Goal: Task Accomplishment & Management: Manage account settings

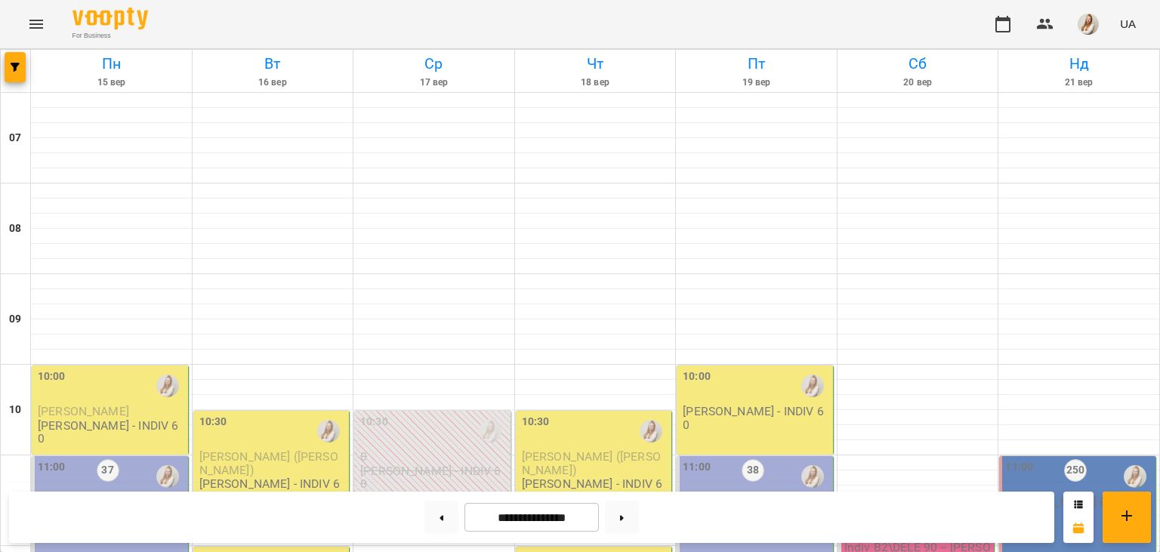
scroll to position [337, 0]
click at [425, 521] on button at bounding box center [442, 517] width 34 height 33
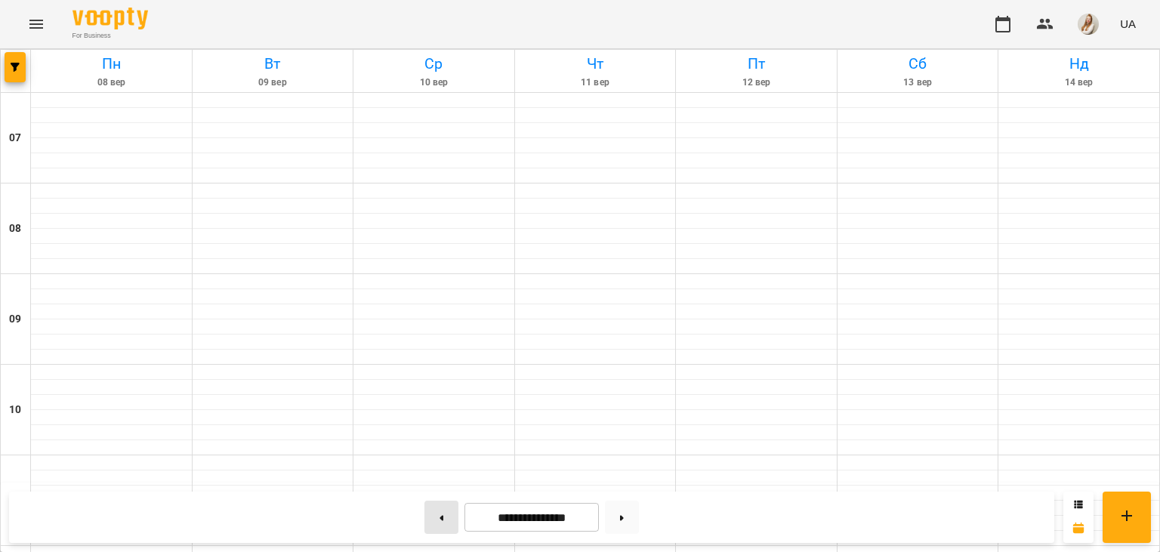
type input "**********"
click at [690, 35] on div "For Business UA" at bounding box center [580, 24] width 1160 height 48
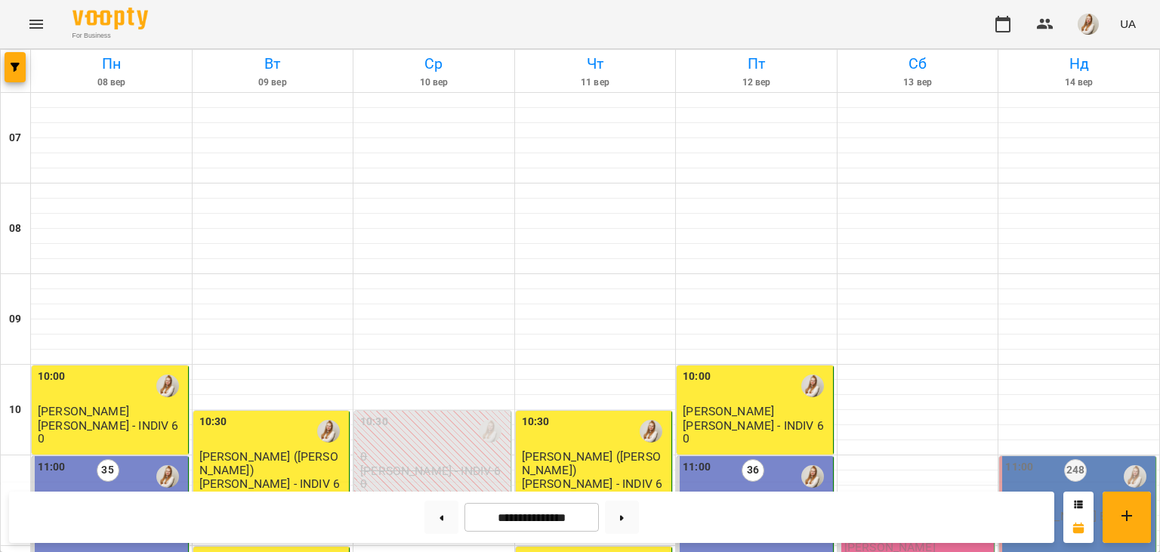
scroll to position [650, 0]
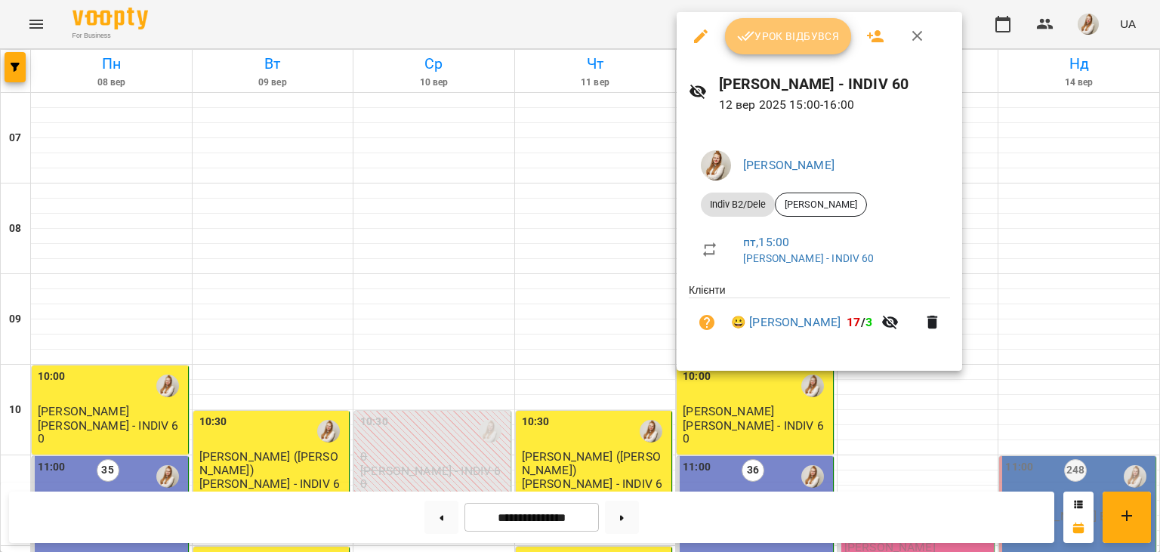
click at [789, 39] on span "Урок відбувся" at bounding box center [788, 36] width 103 height 18
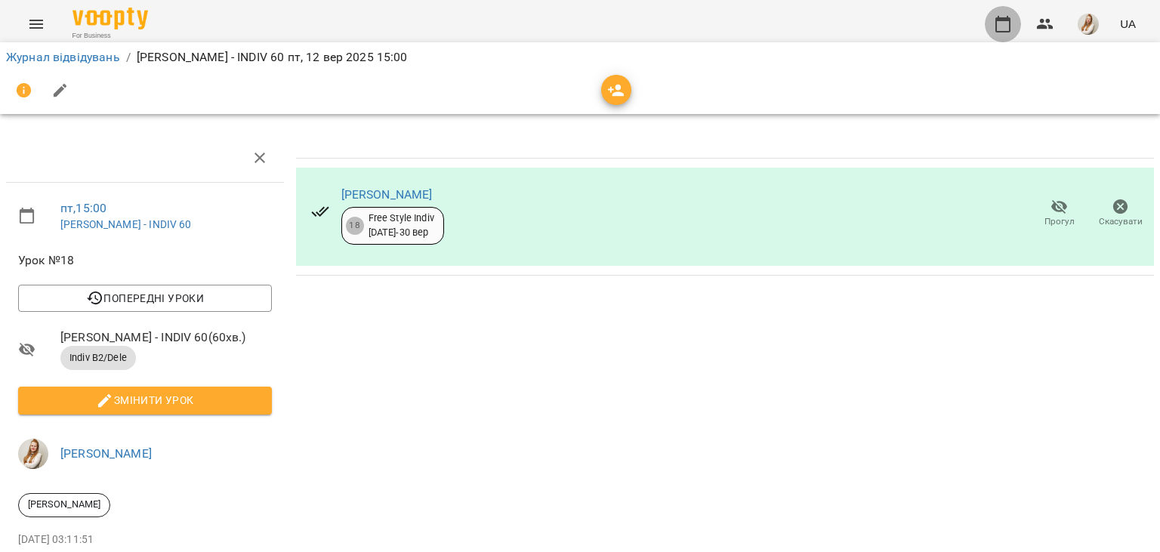
click at [1005, 27] on icon "button" at bounding box center [1003, 24] width 18 height 18
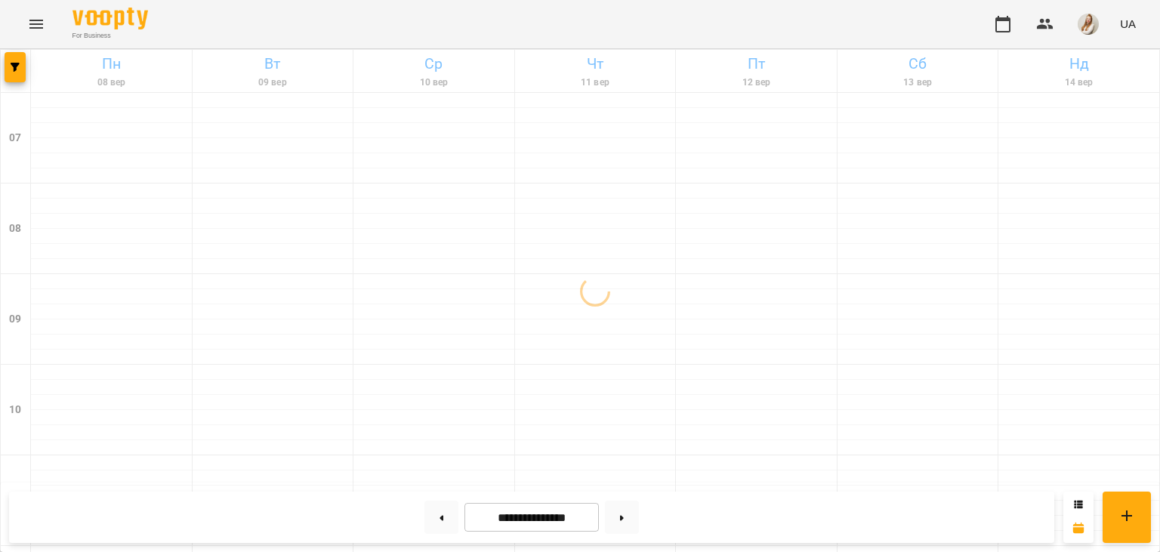
click at [744, 26] on div "For Business UA" at bounding box center [580, 24] width 1160 height 48
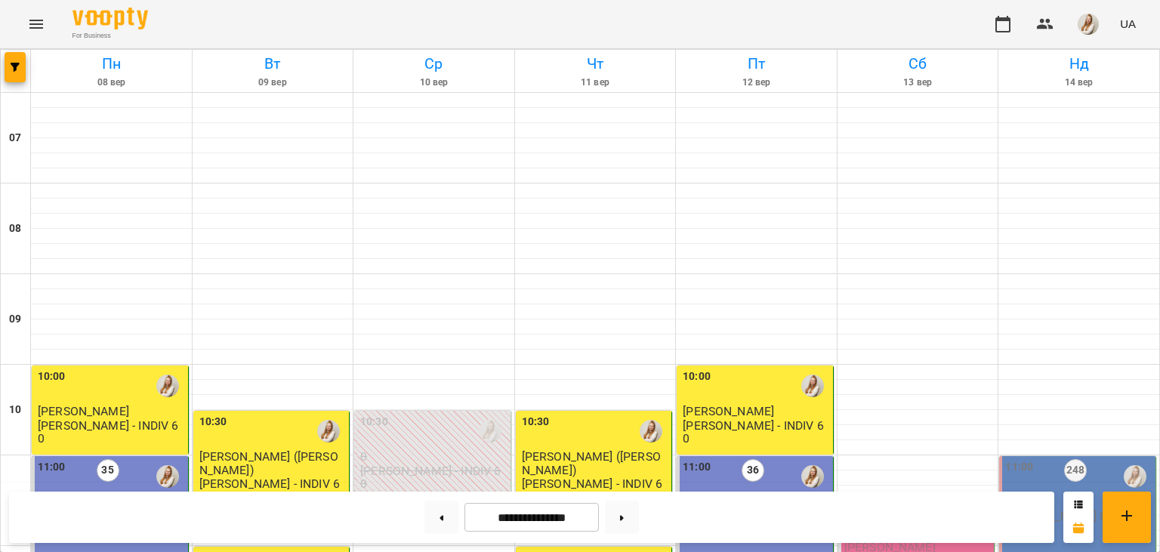
scroll to position [710, 0]
click at [634, 512] on button at bounding box center [622, 517] width 34 height 33
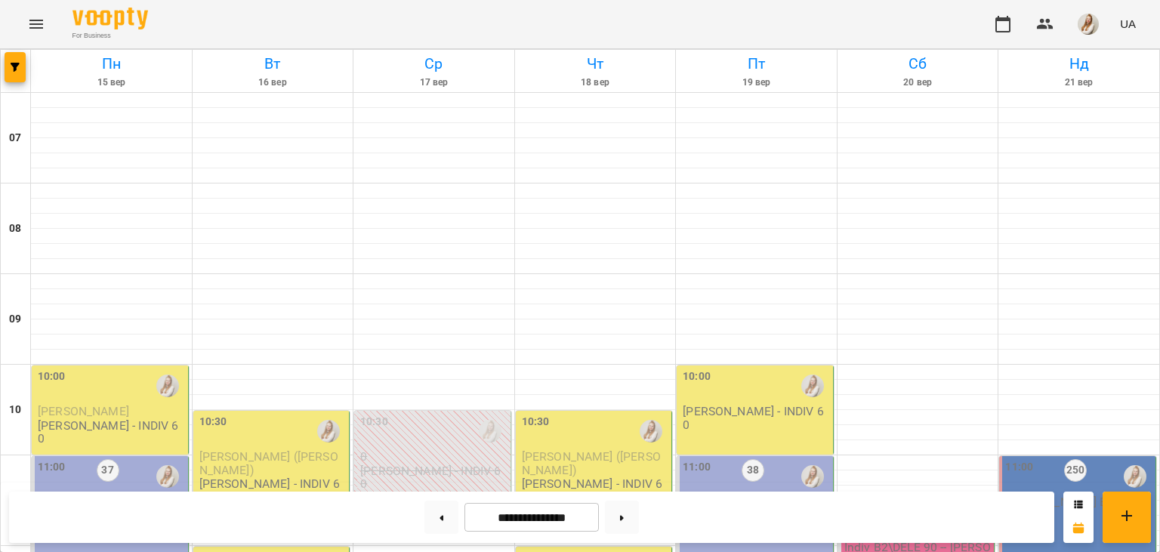
scroll to position [511, 0]
click at [632, 516] on button at bounding box center [622, 517] width 34 height 33
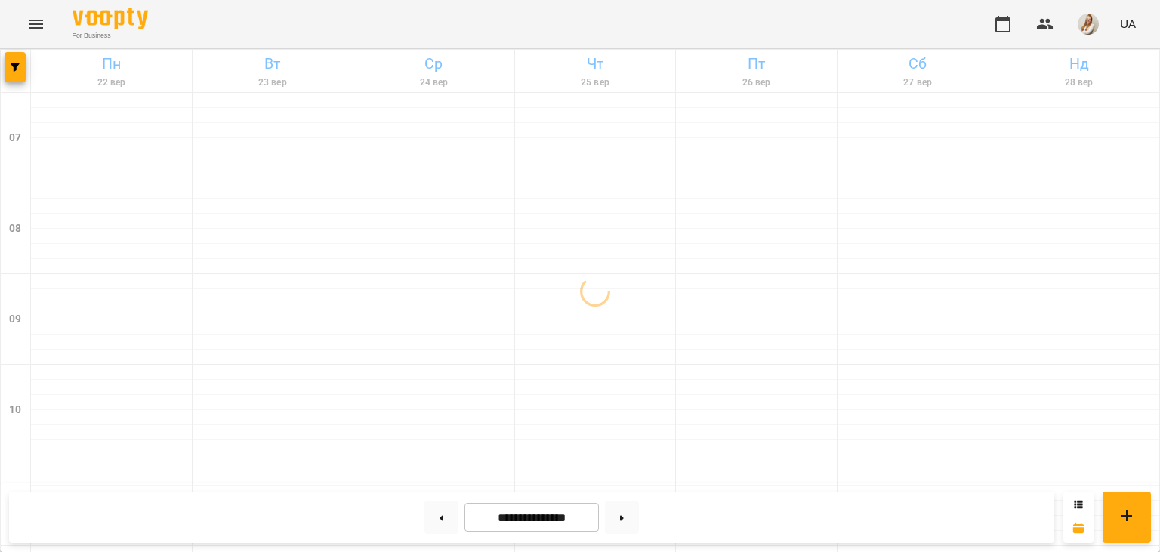
click at [536, 8] on div "For Business UA" at bounding box center [580, 24] width 1160 height 48
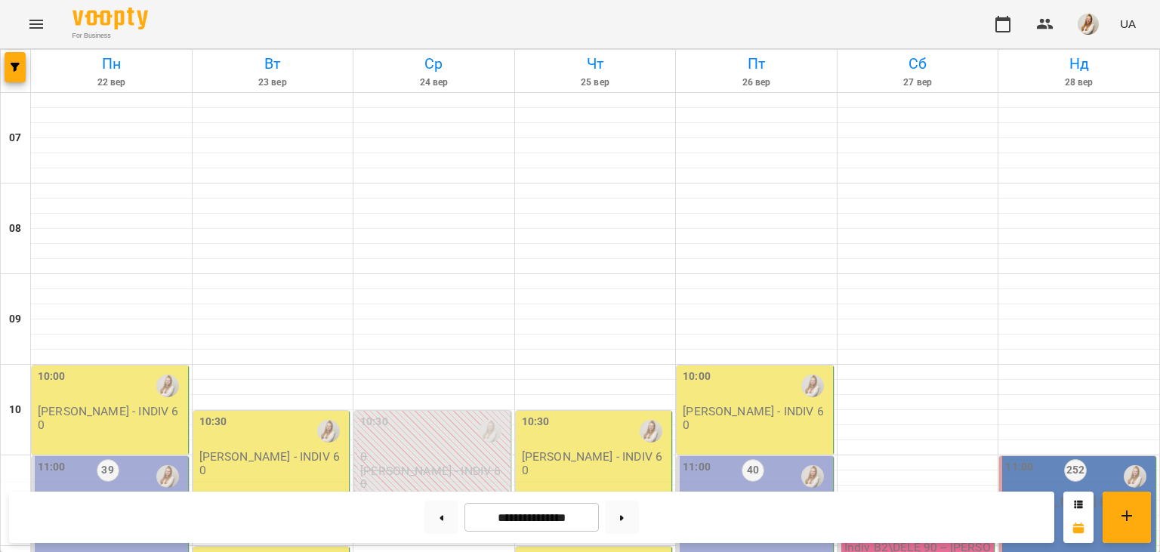
scroll to position [502, 0]
click at [634, 508] on button at bounding box center [622, 517] width 34 height 33
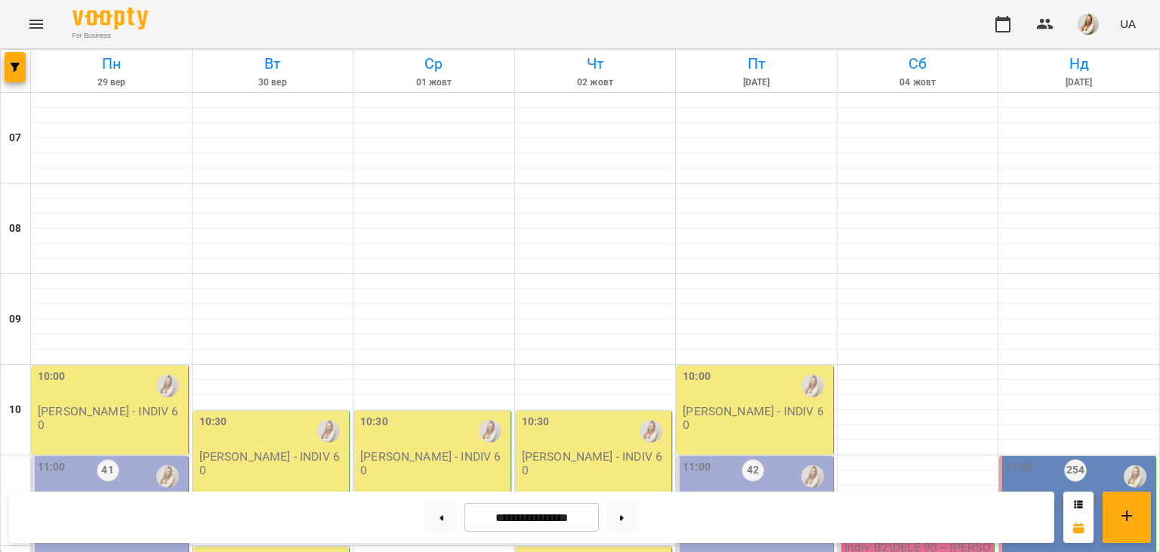
scroll to position [387, 0]
click at [425, 520] on button at bounding box center [442, 517] width 34 height 33
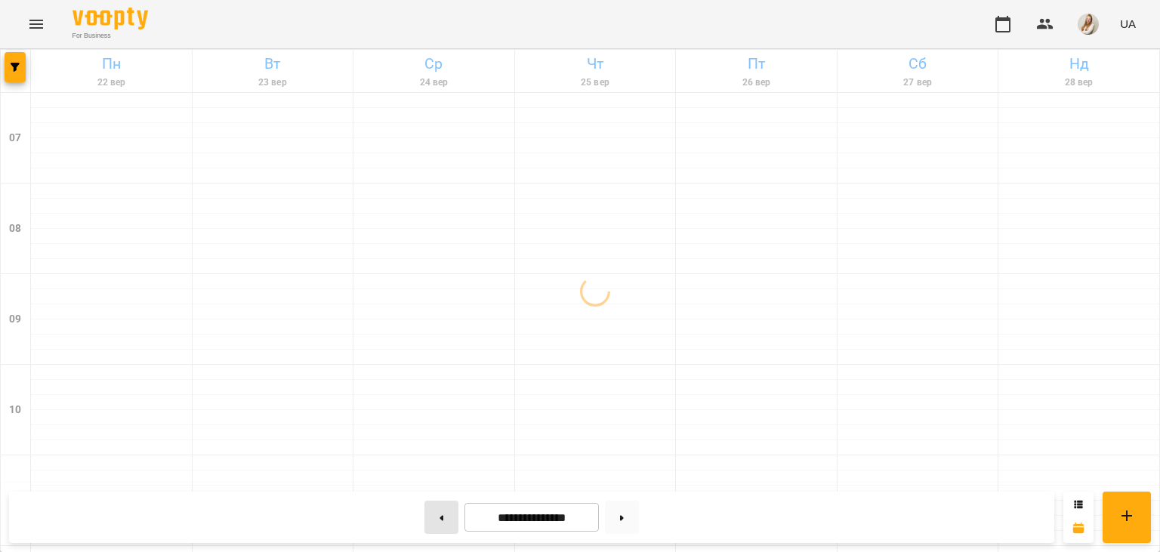
click at [425, 520] on button at bounding box center [442, 517] width 34 height 33
type input "**********"
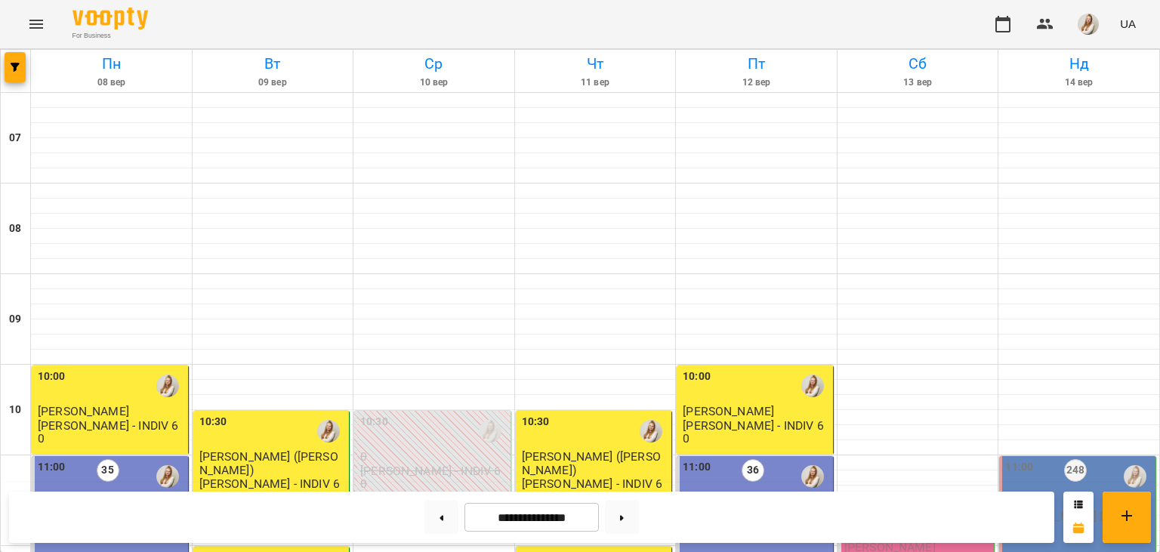
scroll to position [696, 0]
